Goal: Navigation & Orientation: Find specific page/section

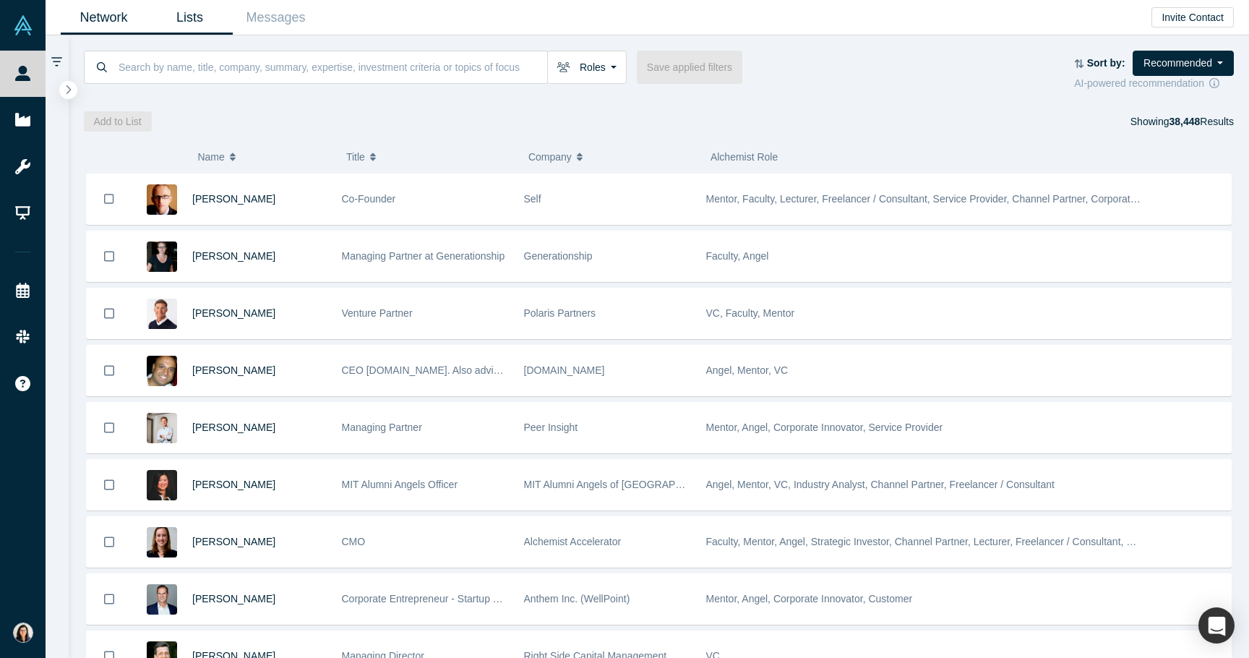
click at [180, 26] on link "Lists" at bounding box center [190, 18] width 86 height 34
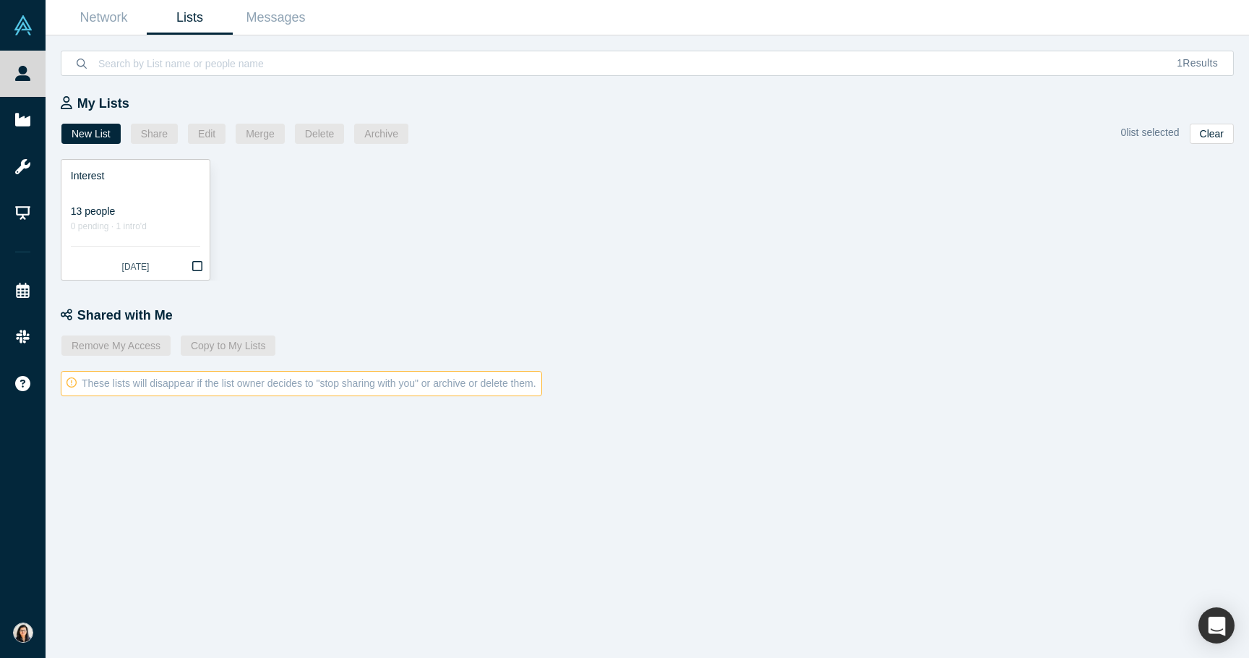
click at [128, 184] on div at bounding box center [135, 191] width 129 height 15
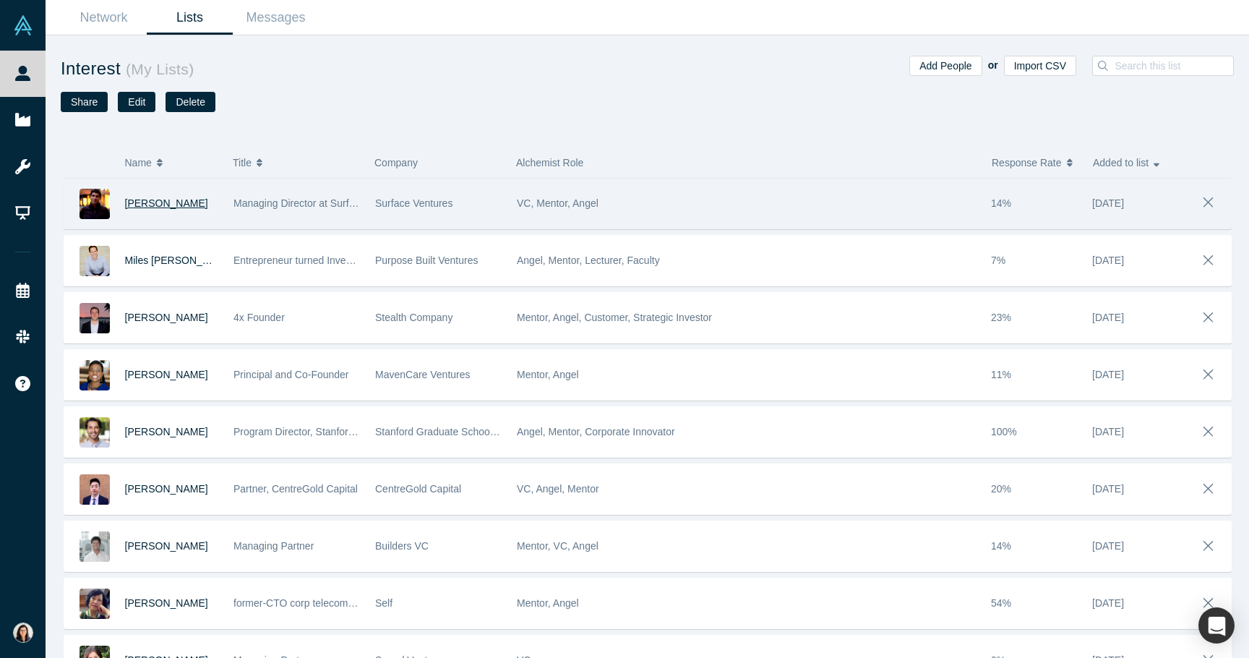
click at [145, 201] on span "[PERSON_NAME]" at bounding box center [166, 203] width 83 height 12
